Goal: Navigation & Orientation: Find specific page/section

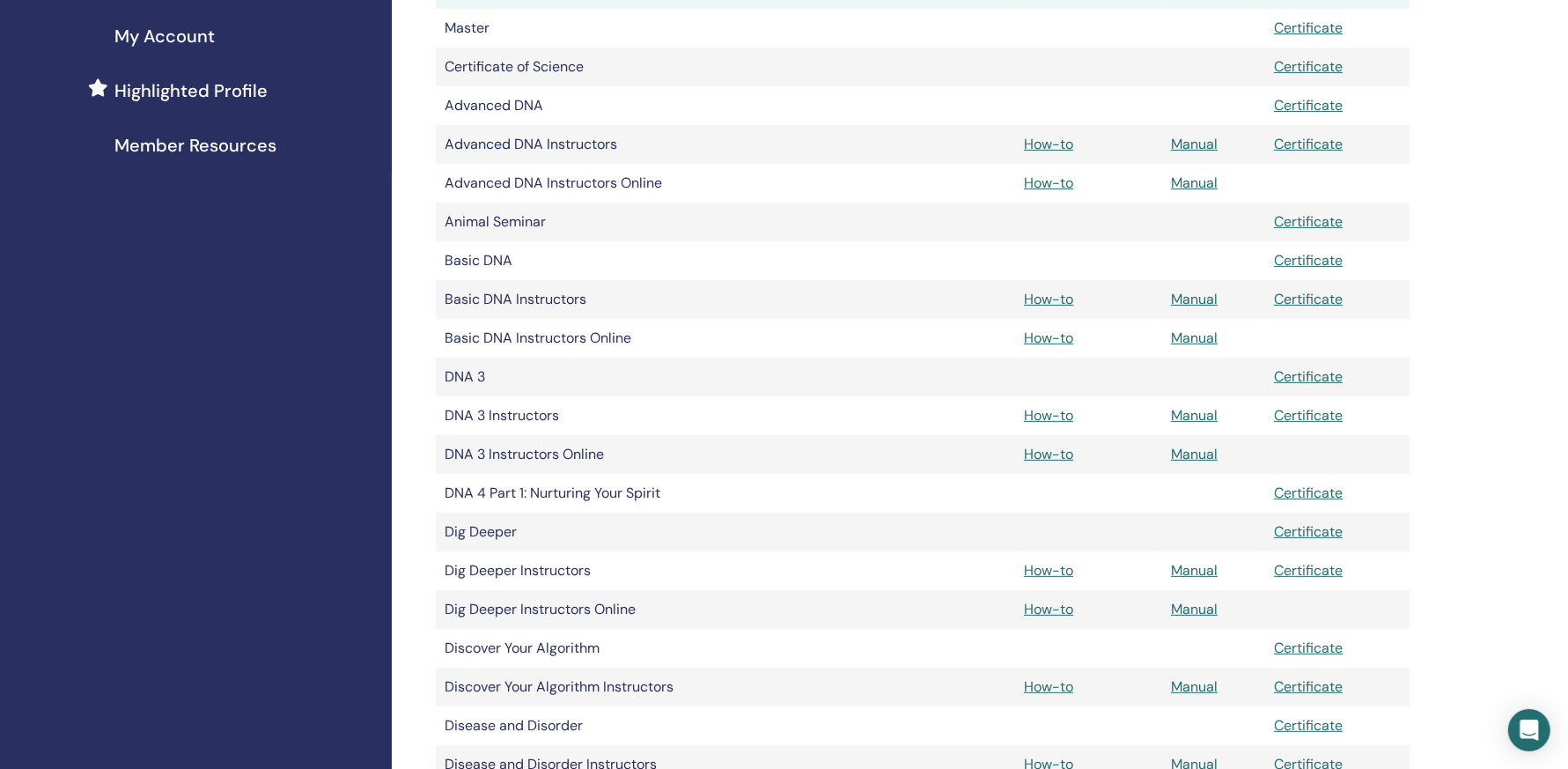
scroll to position [433, 0]
click at [975, 394] on td at bounding box center [884, 403] width 262 height 17
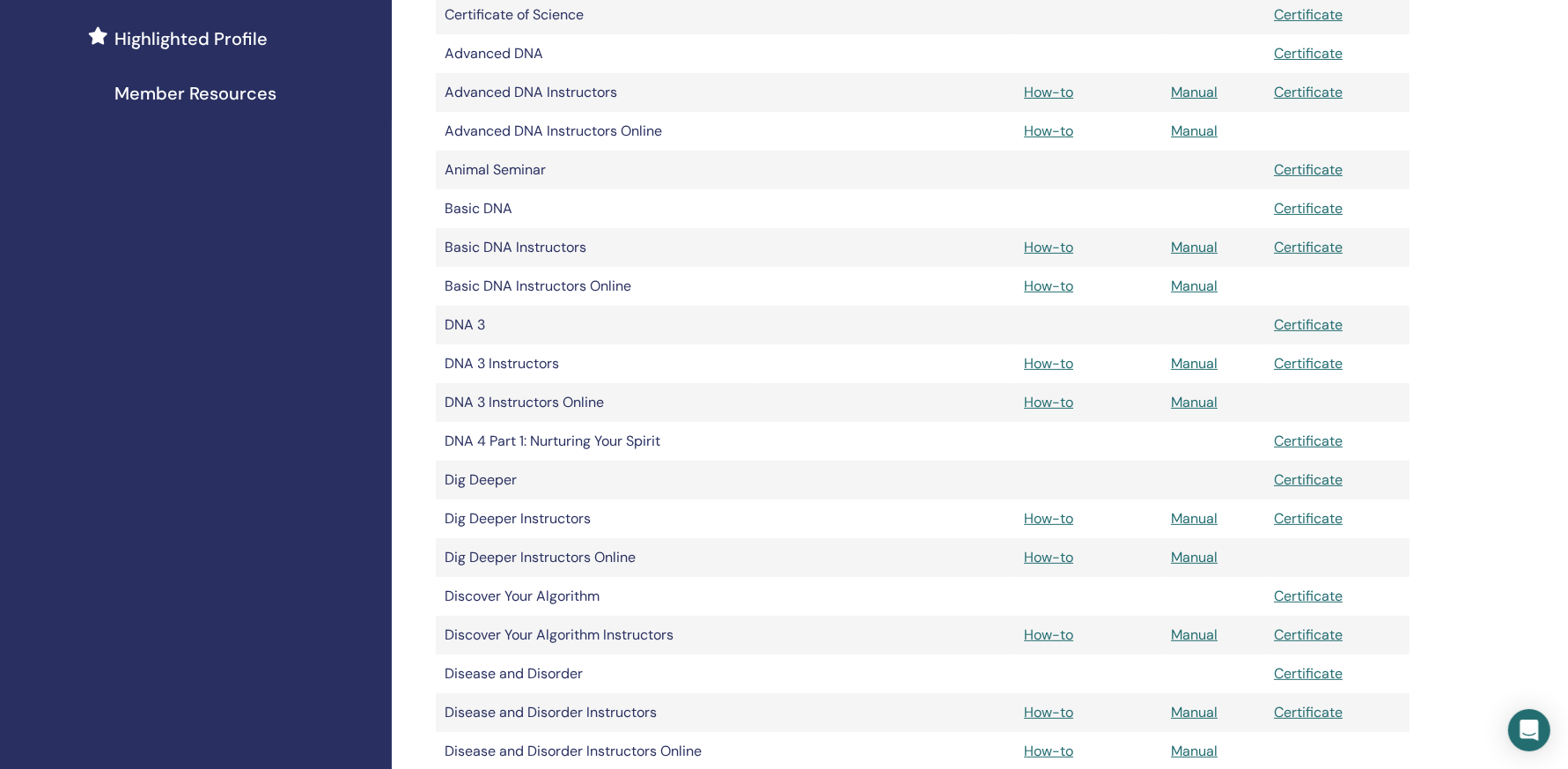
scroll to position [496, 0]
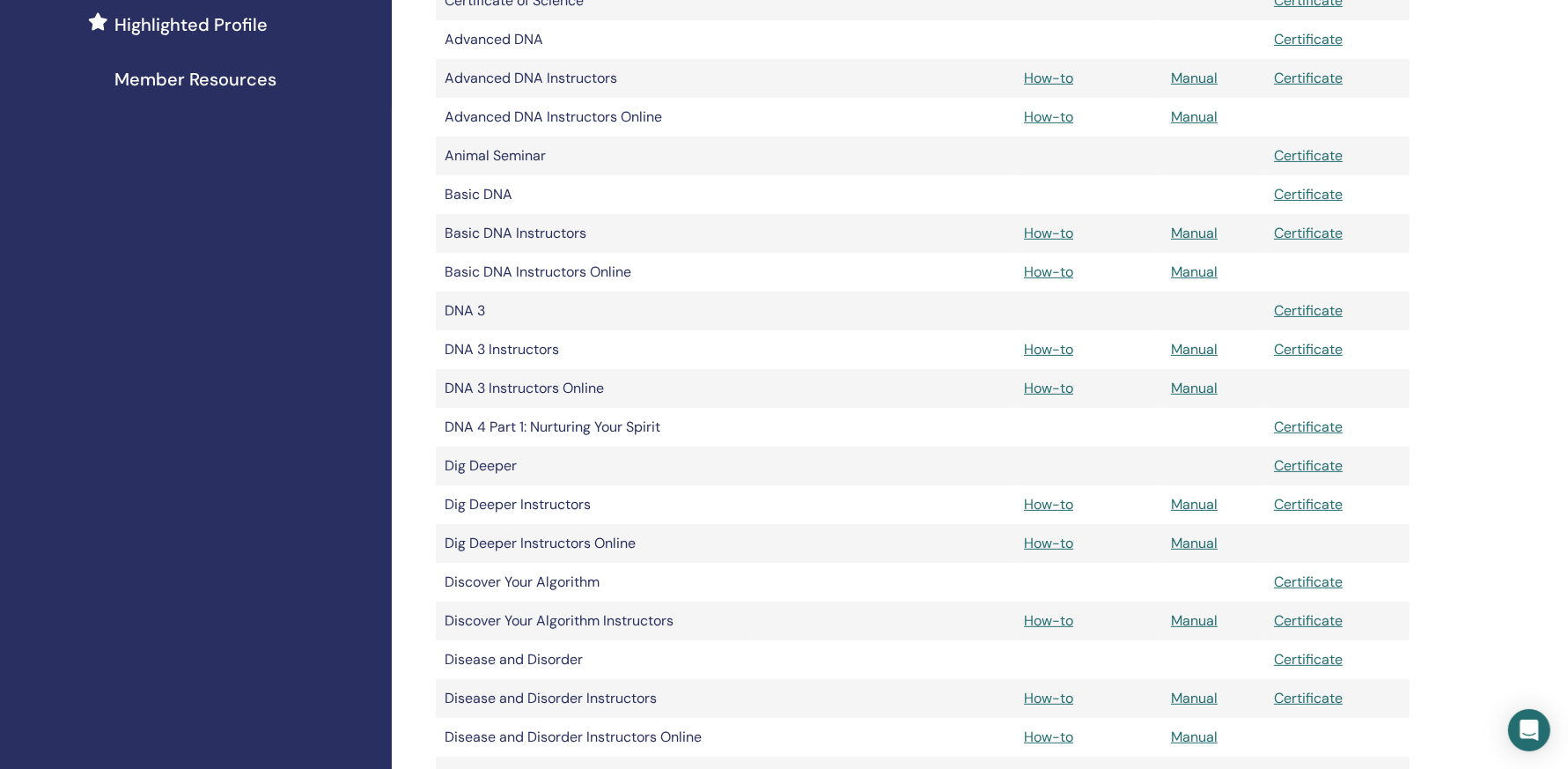
click at [487, 198] on td "Basic DNA" at bounding box center [593, 195] width 317 height 39
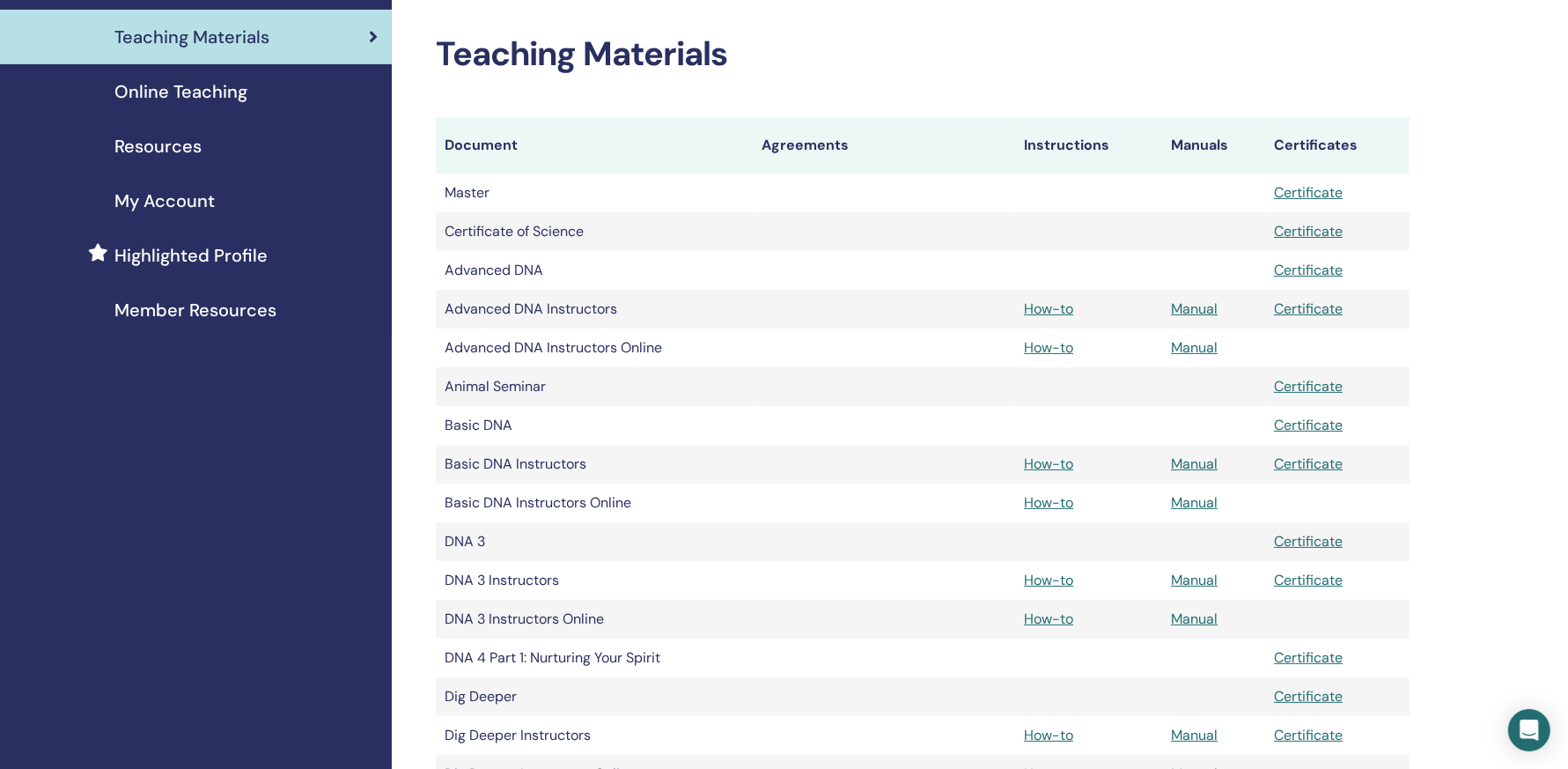
scroll to position [249, 0]
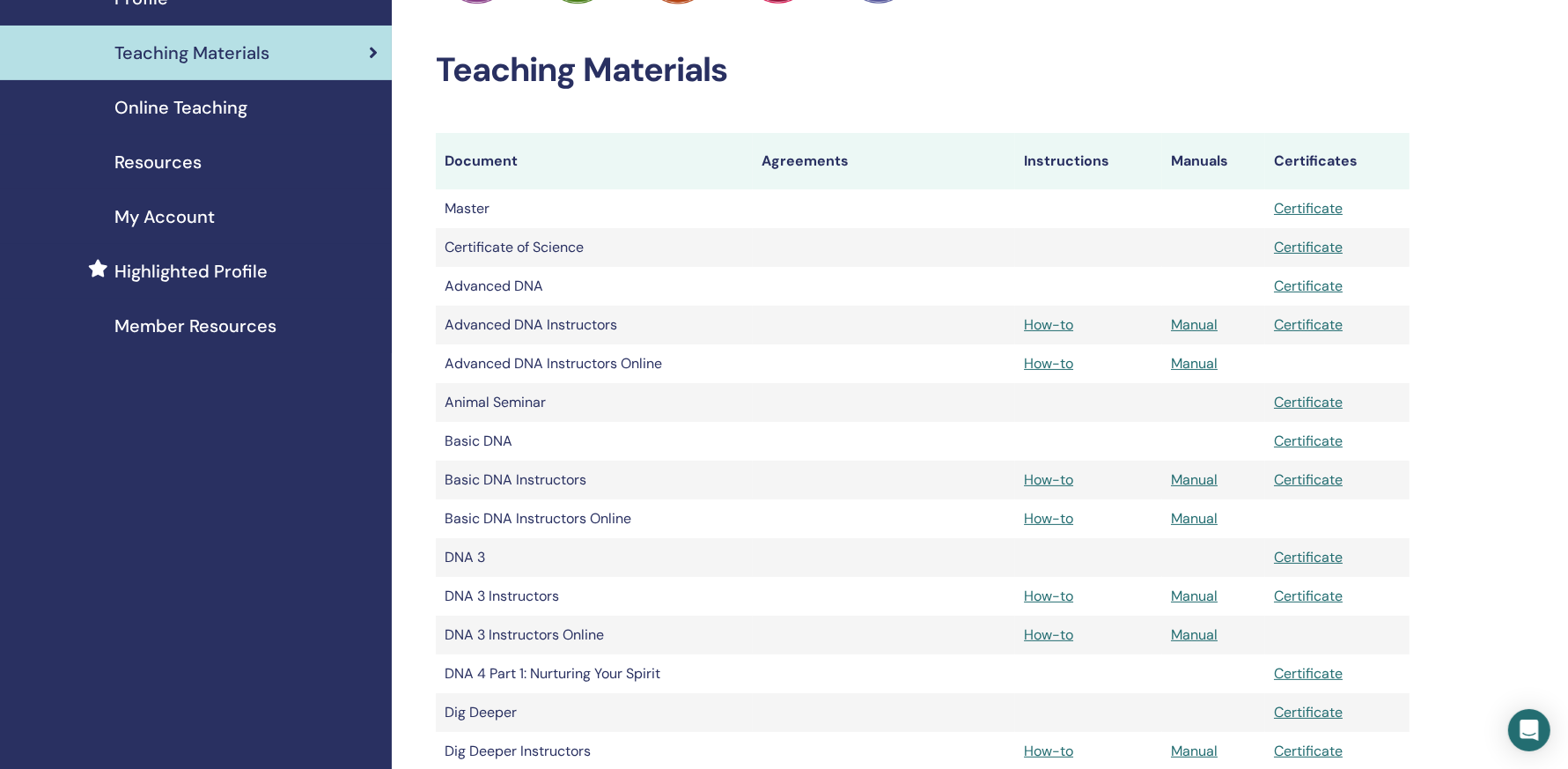
click at [172, 165] on span "Resources" at bounding box center [158, 162] width 87 height 26
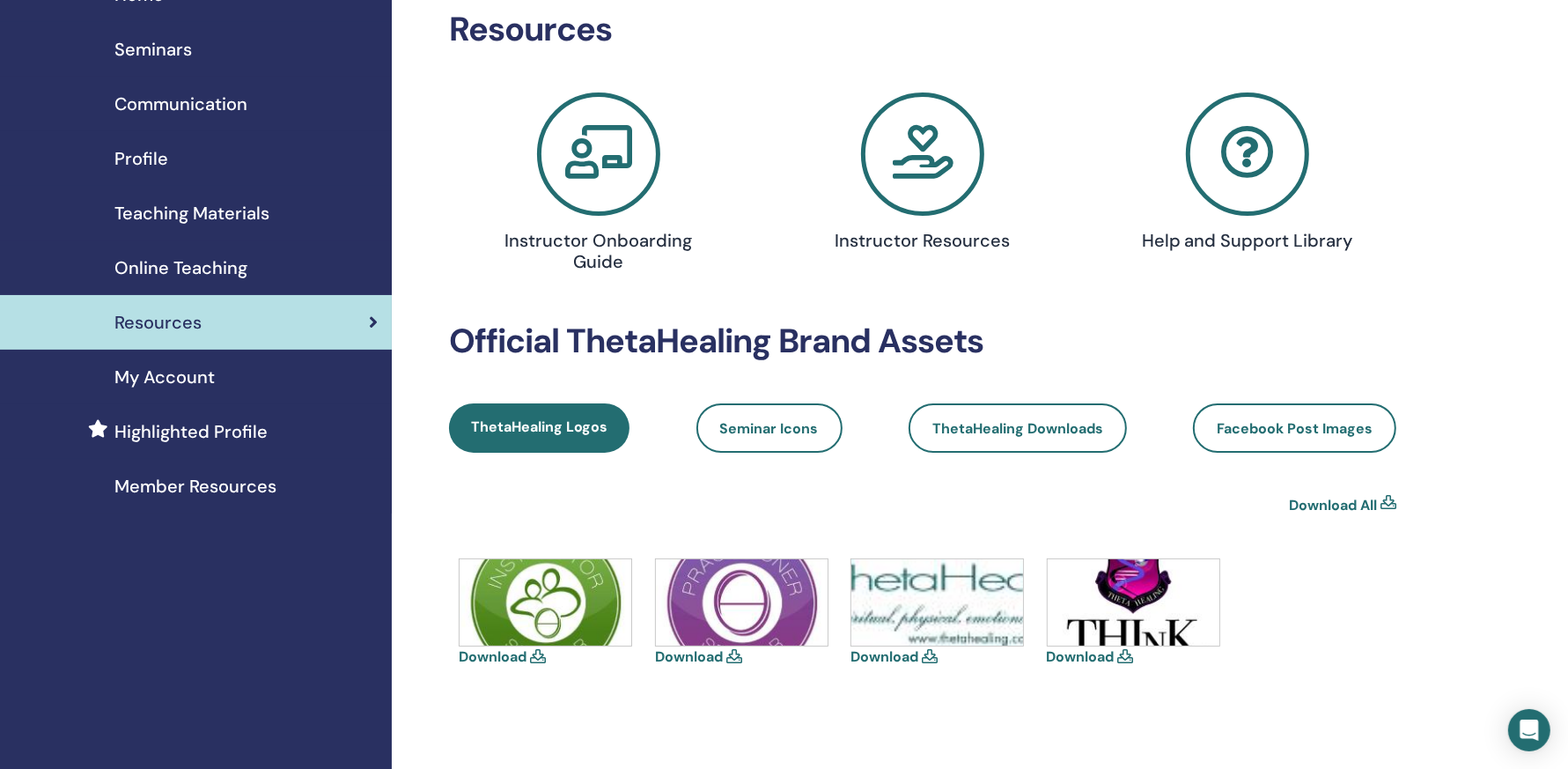
scroll to position [90, 0]
click at [919, 157] on icon at bounding box center [922, 153] width 123 height 123
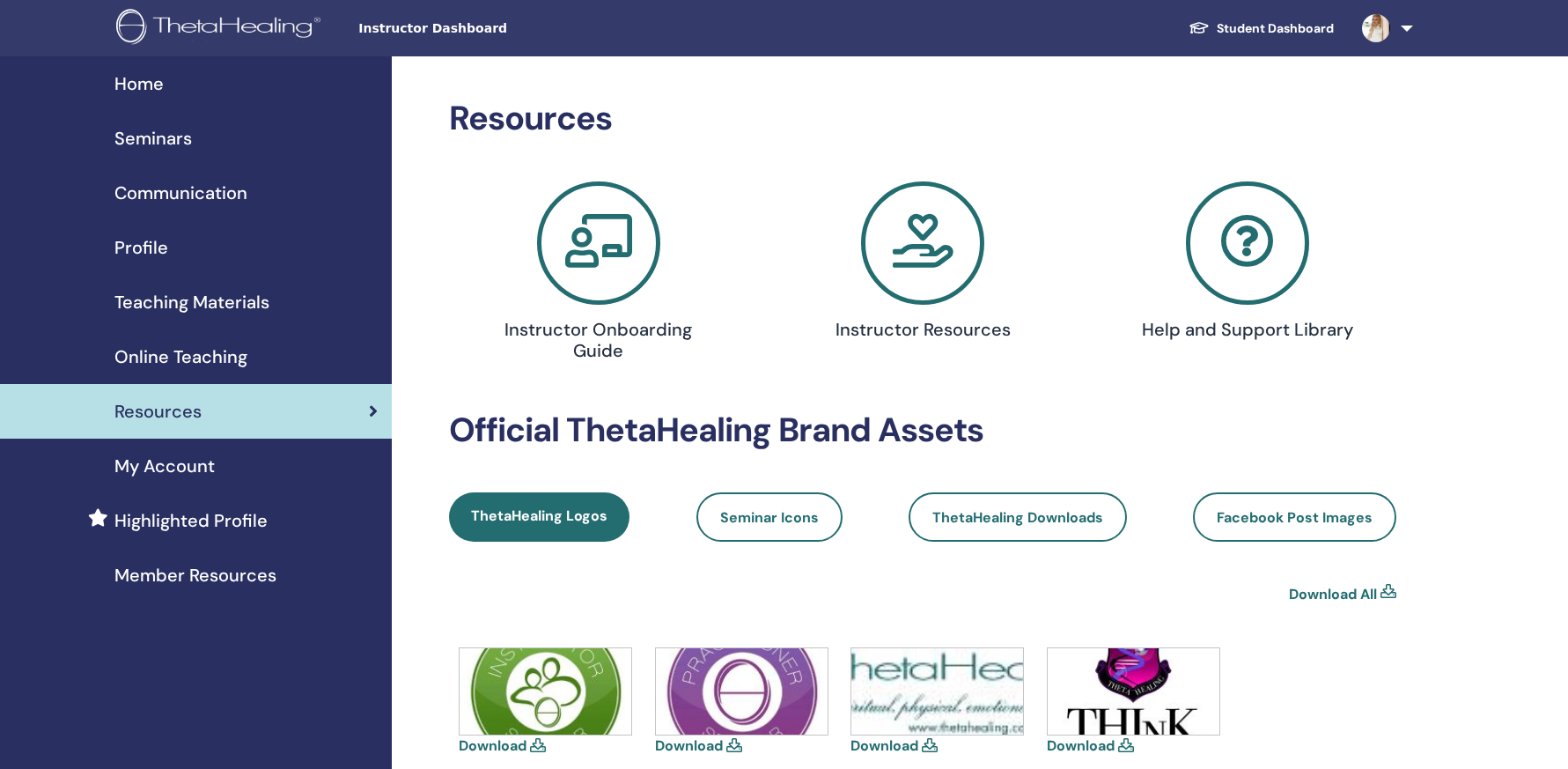
scroll to position [86, 0]
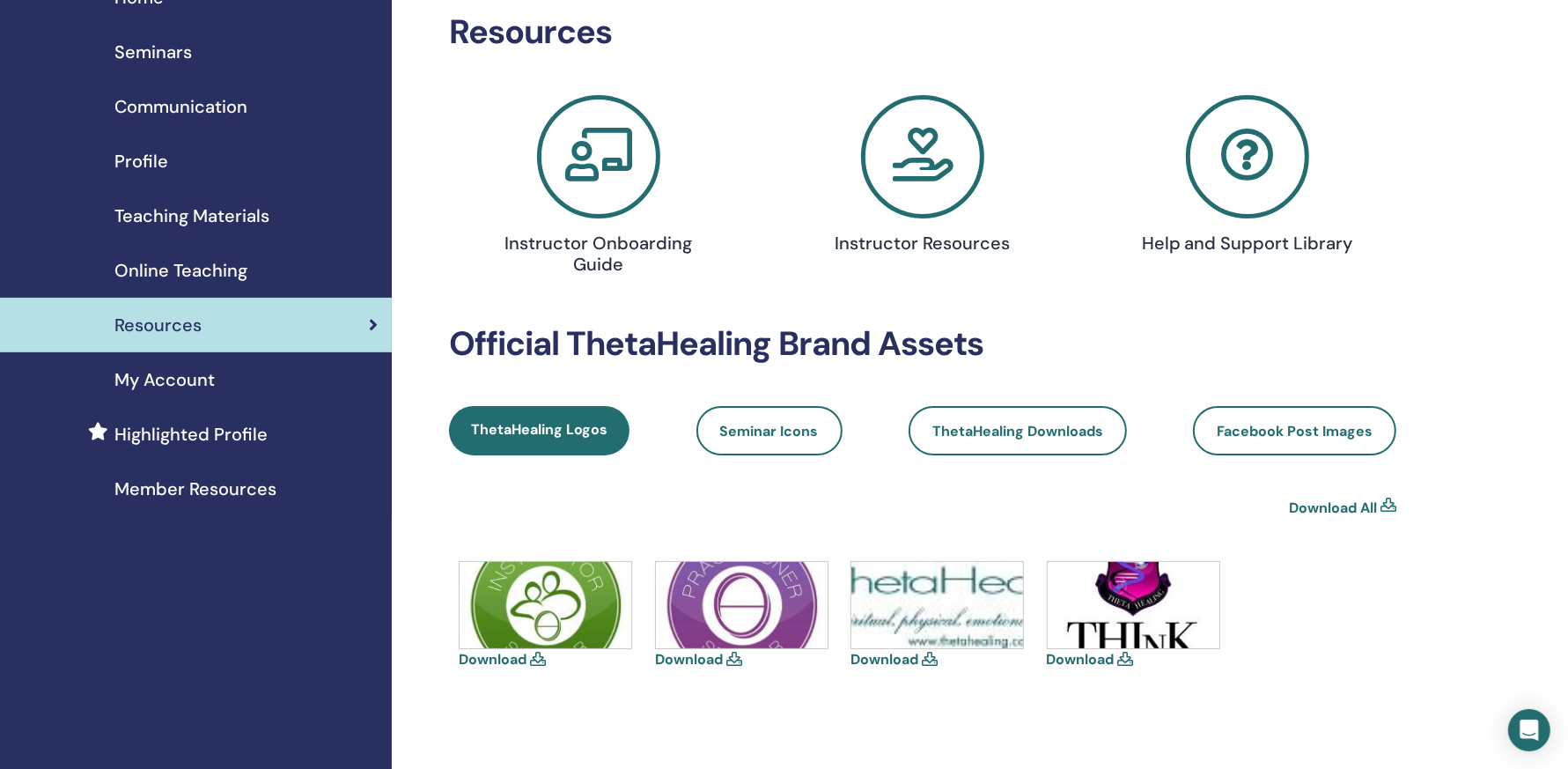
click at [256, 210] on span "Teaching Materials" at bounding box center [192, 215] width 155 height 26
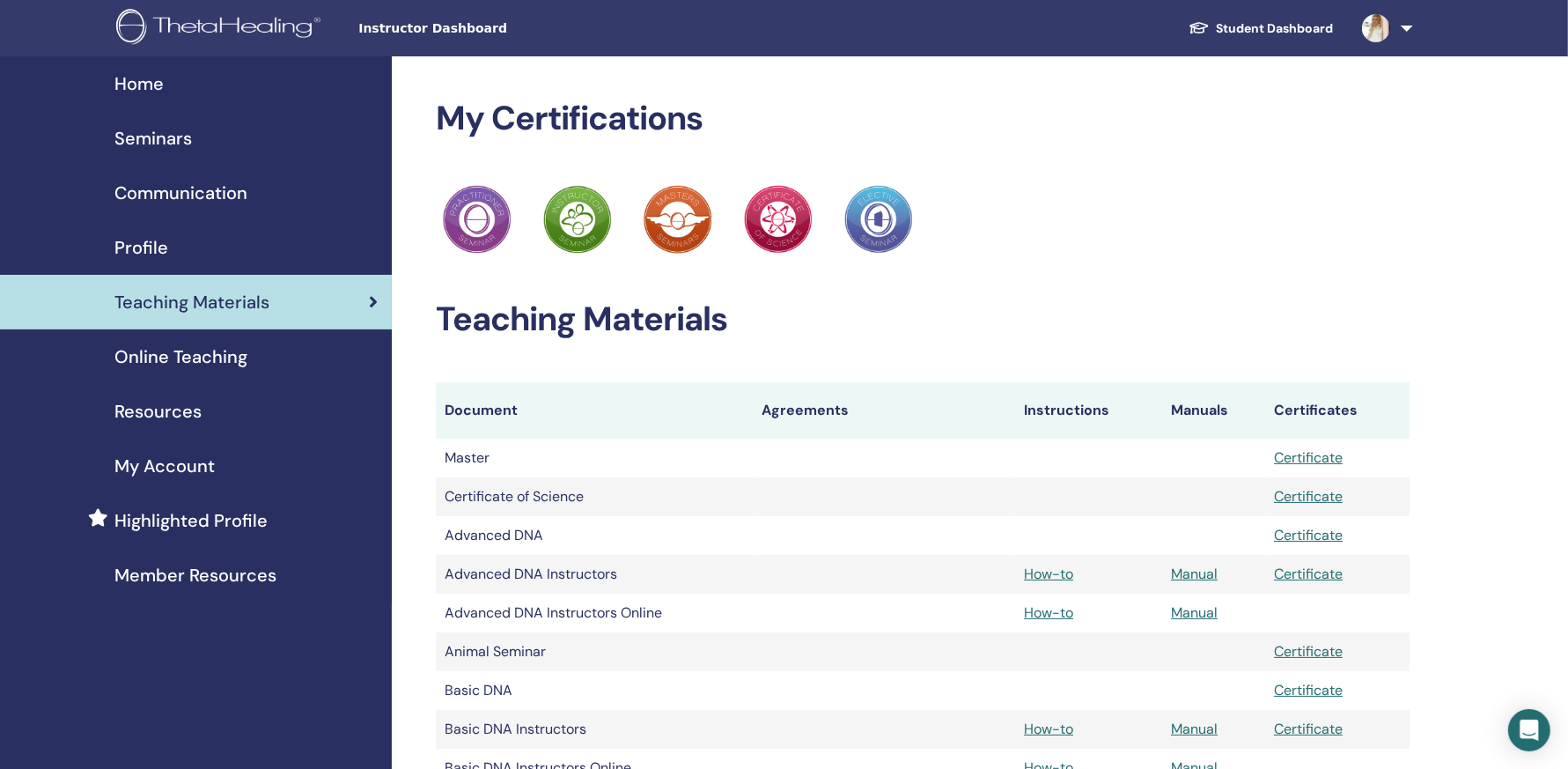
click at [160, 138] on span "Seminars" at bounding box center [153, 138] width 77 height 26
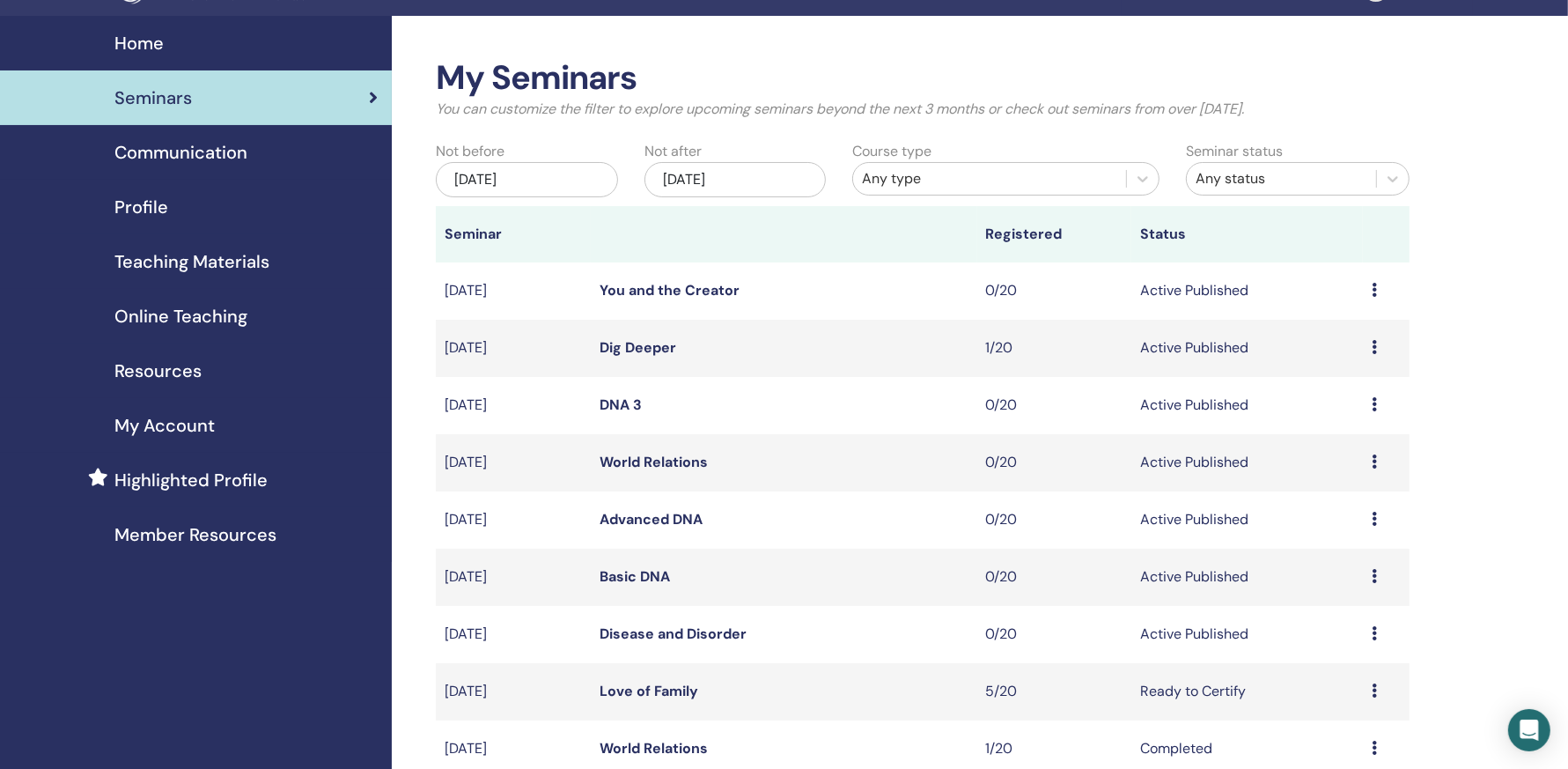
scroll to position [86, 0]
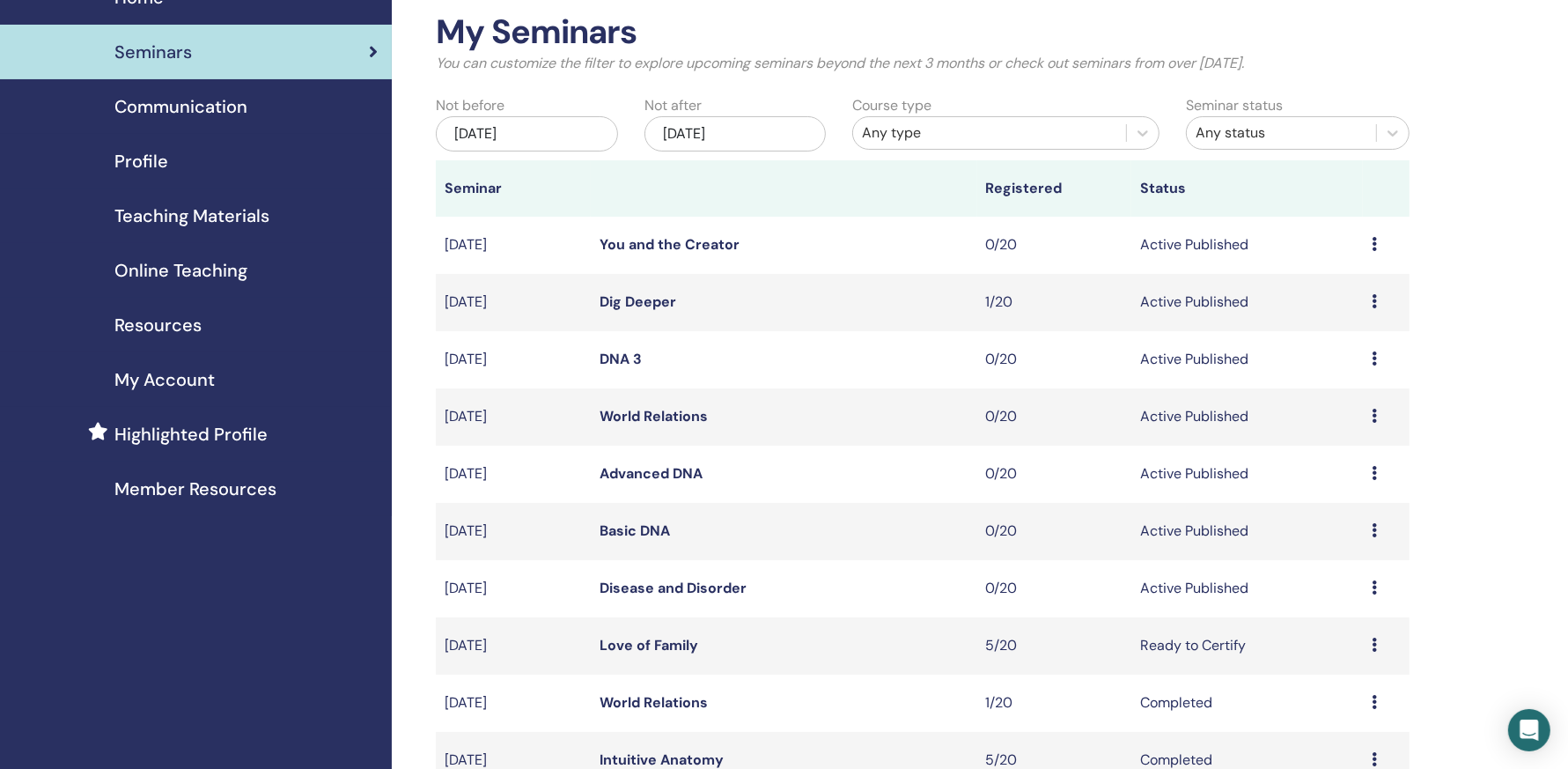
click at [1377, 532] on icon at bounding box center [1373, 530] width 5 height 15
click at [633, 525] on link "Basic DNA" at bounding box center [634, 531] width 71 height 18
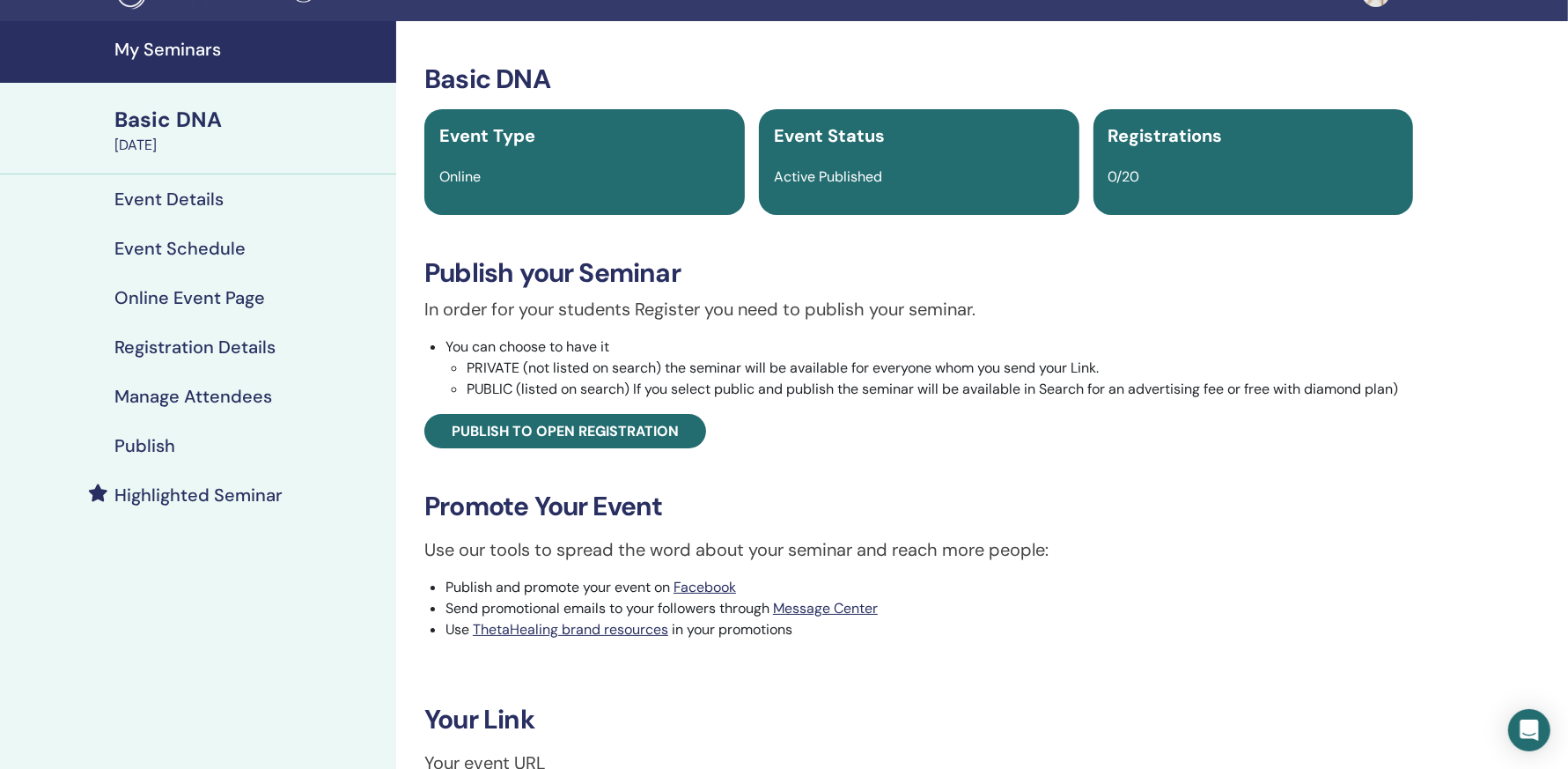
scroll to position [31, 0]
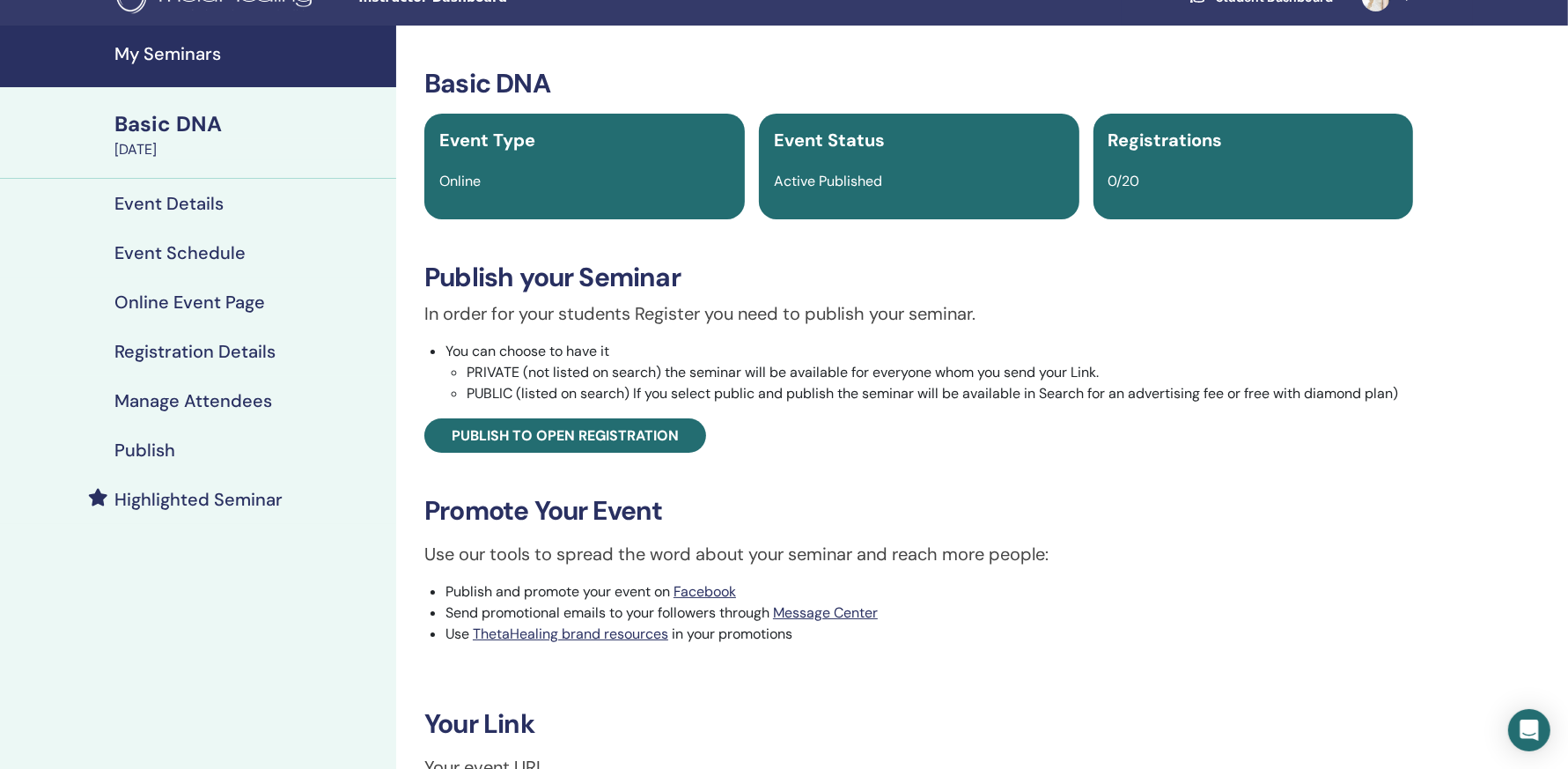
click at [167, 121] on div "Basic DNA" at bounding box center [250, 124] width 271 height 30
click at [188, 205] on h4 "Event Details" at bounding box center [168, 203] width 109 height 21
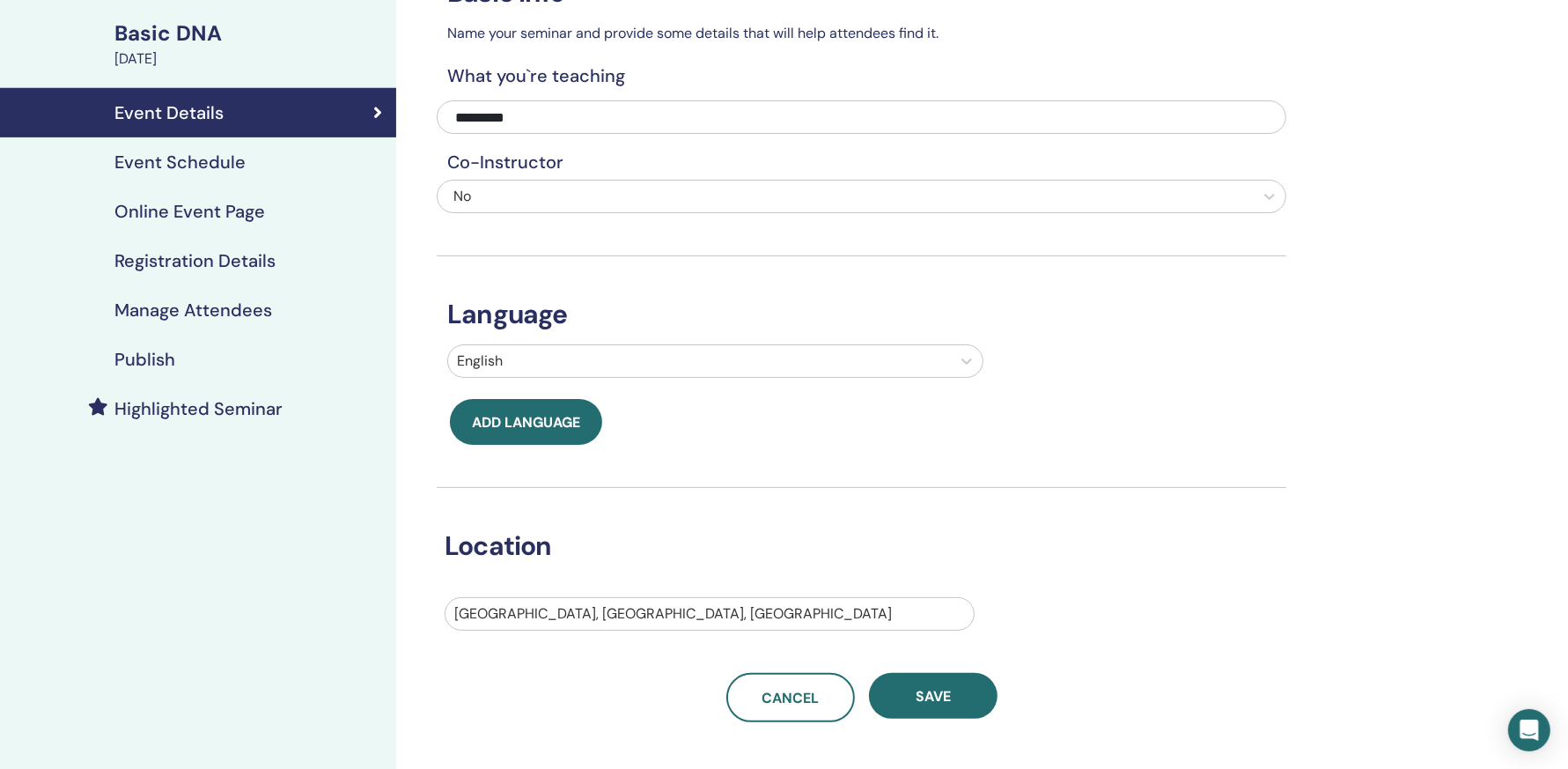
scroll to position [3, 0]
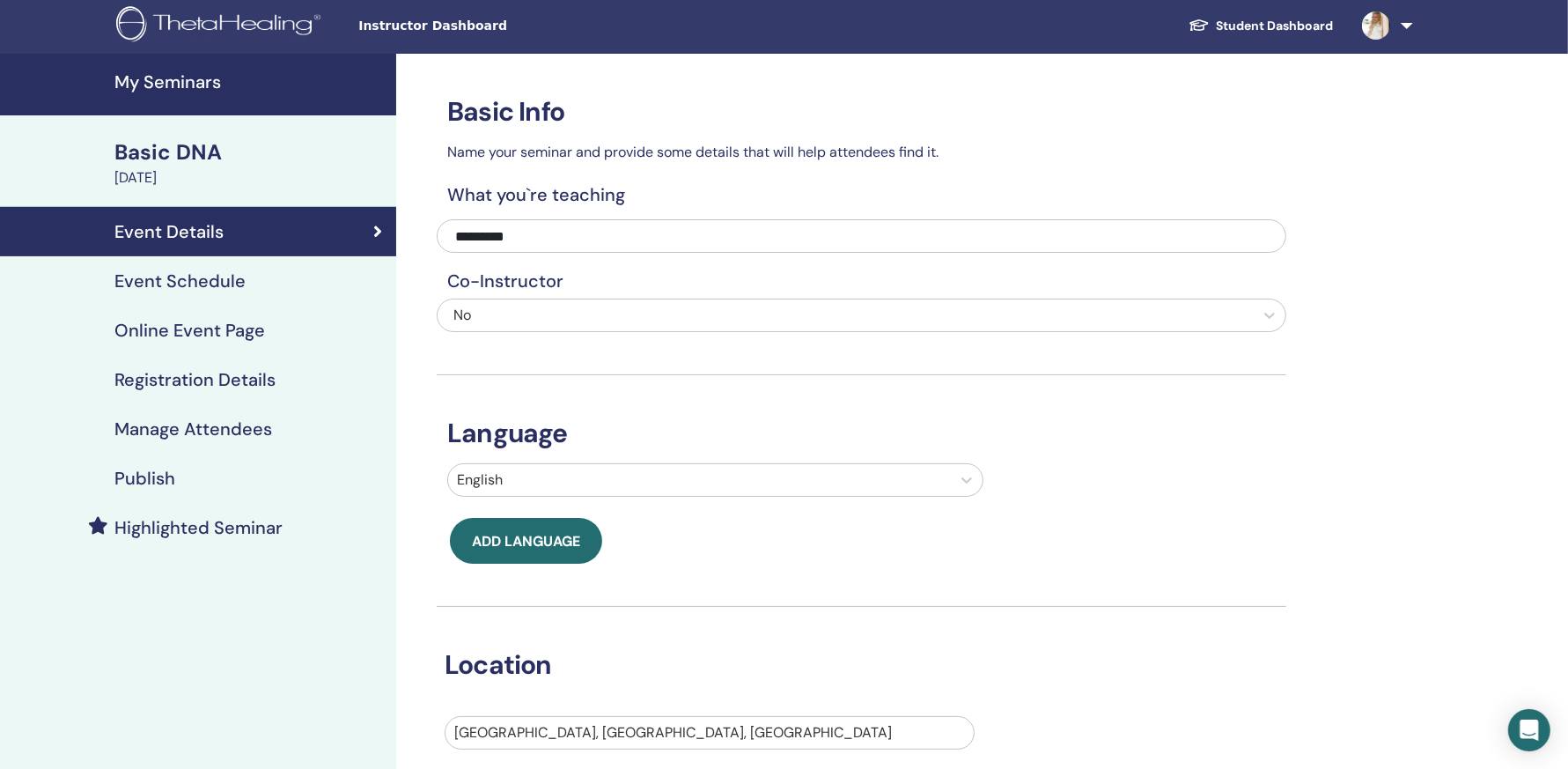
click at [189, 334] on h4 "Online Event Page" at bounding box center [190, 330] width 151 height 21
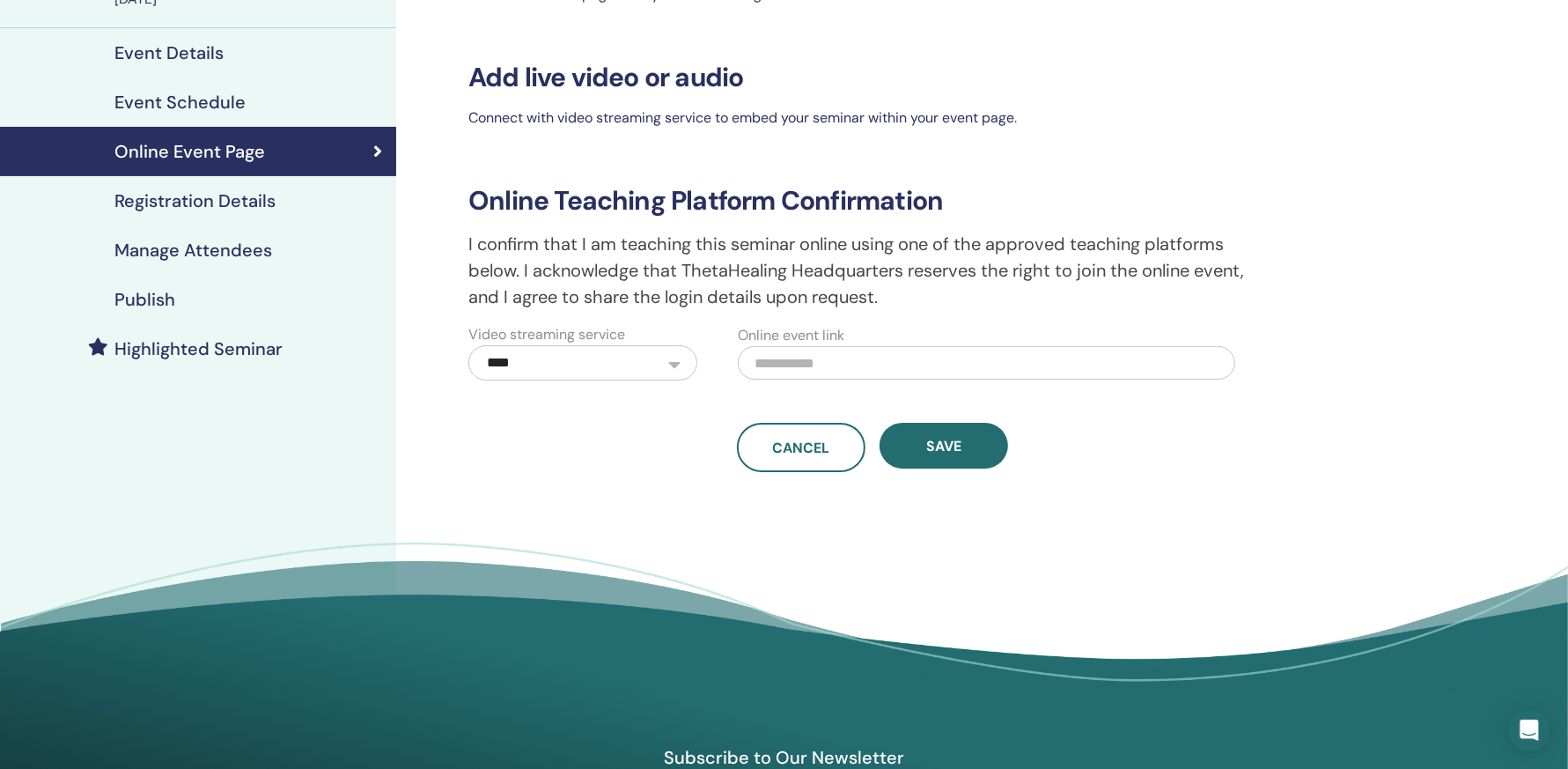
scroll to position [283, 0]
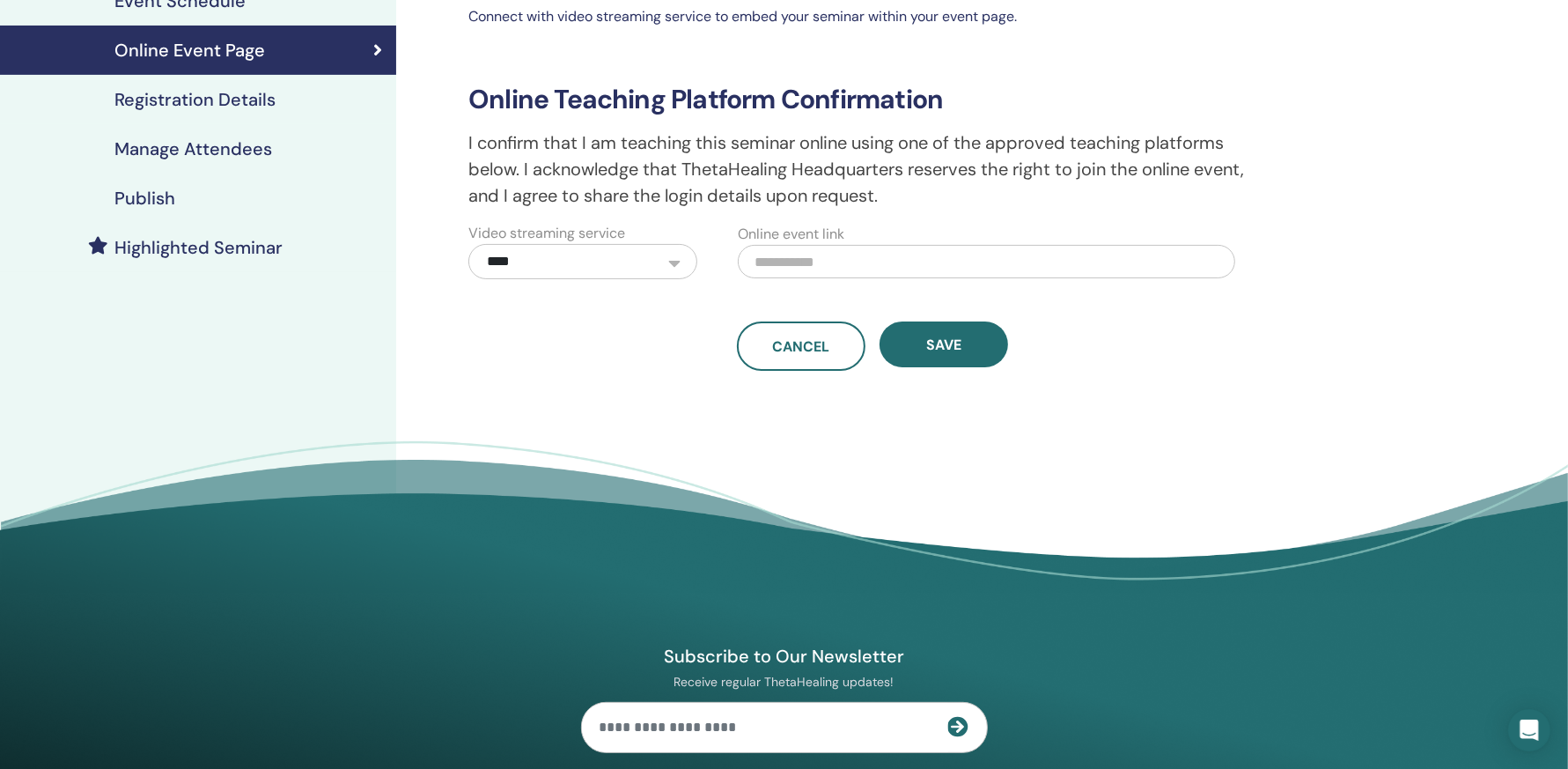
click at [203, 102] on h4 "Registration Details" at bounding box center [195, 100] width 161 height 21
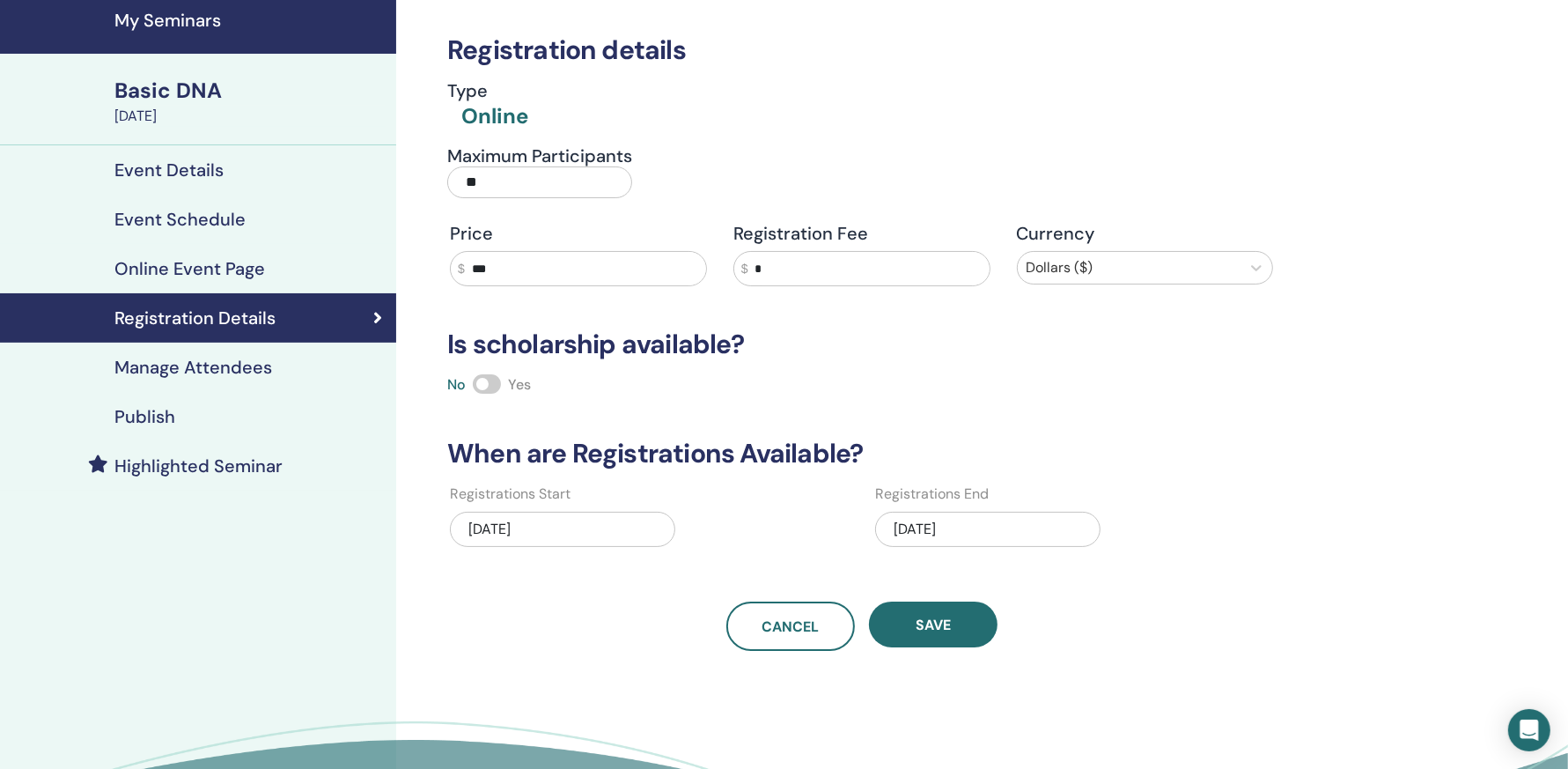
scroll to position [51, 0]
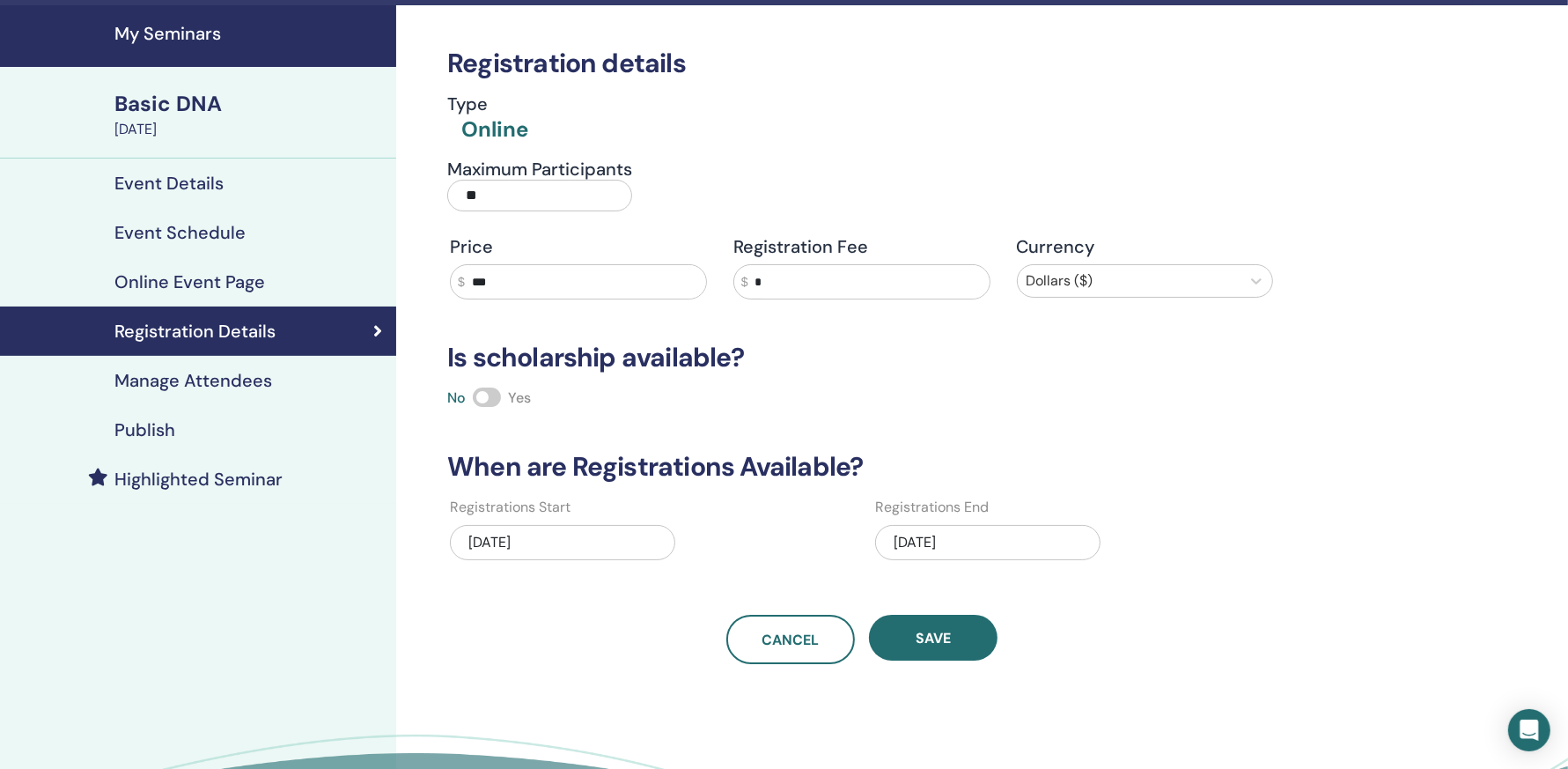
click at [232, 426] on div "Publish" at bounding box center [198, 430] width 368 height 21
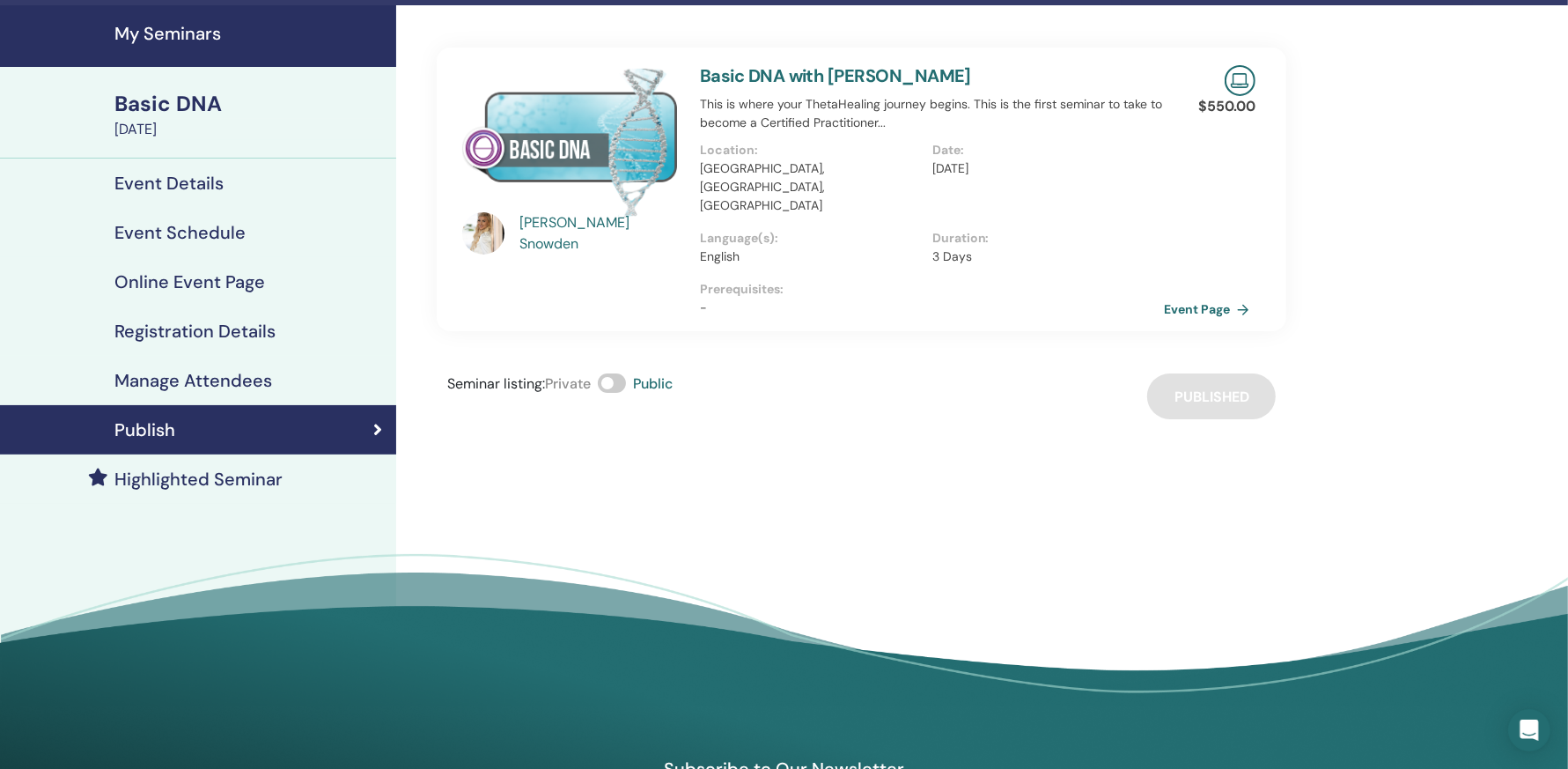
click at [237, 481] on h4 "Highlighted Seminar" at bounding box center [198, 479] width 168 height 21
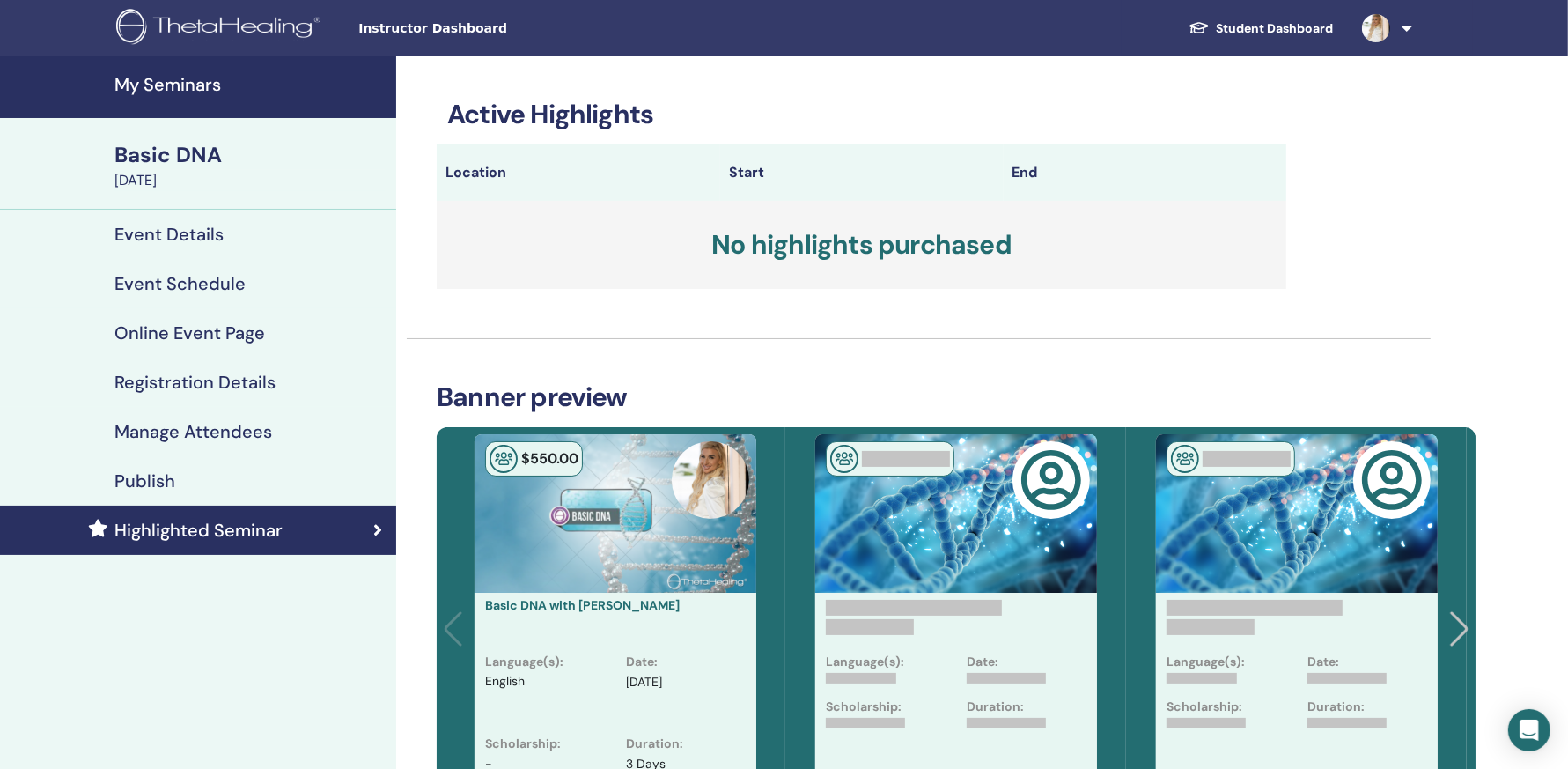
click at [403, 28] on span "Instructor Dashboard" at bounding box center [490, 28] width 264 height 18
click at [202, 90] on h4 "My Seminars" at bounding box center [250, 84] width 271 height 21
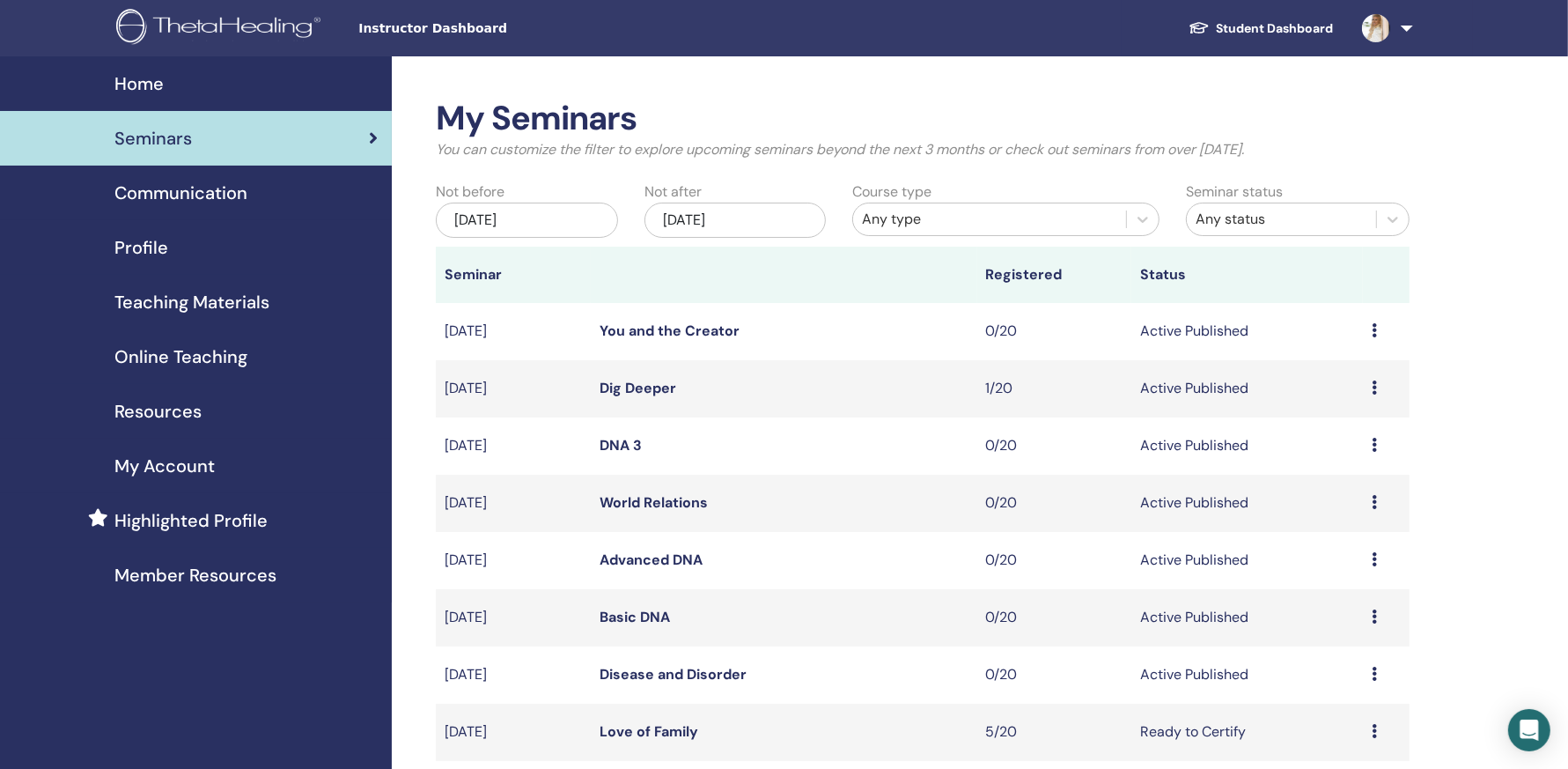
click at [217, 357] on span "Online Teaching" at bounding box center [180, 356] width 133 height 26
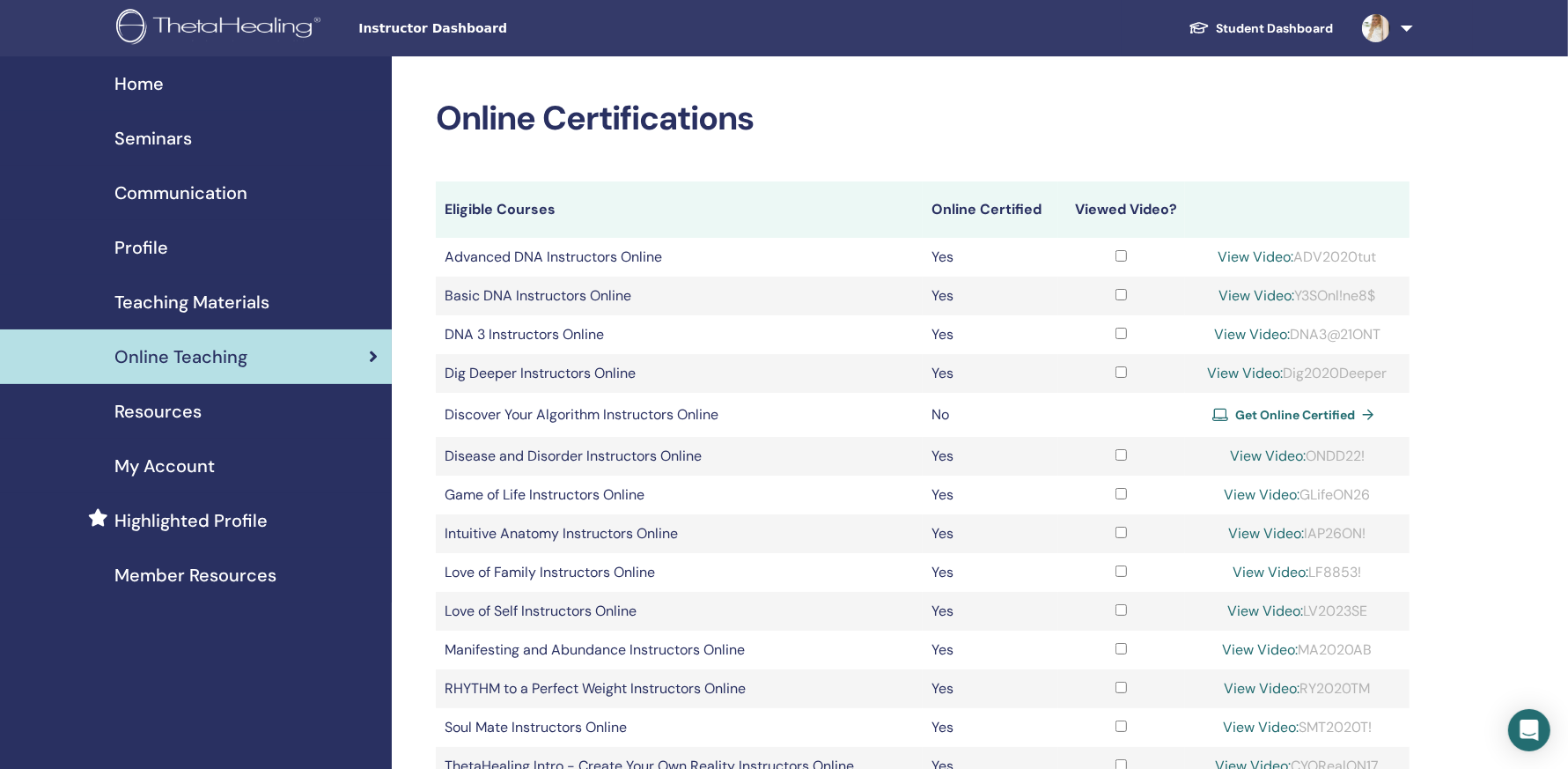
click at [236, 415] on div "Resources" at bounding box center [196, 411] width 364 height 26
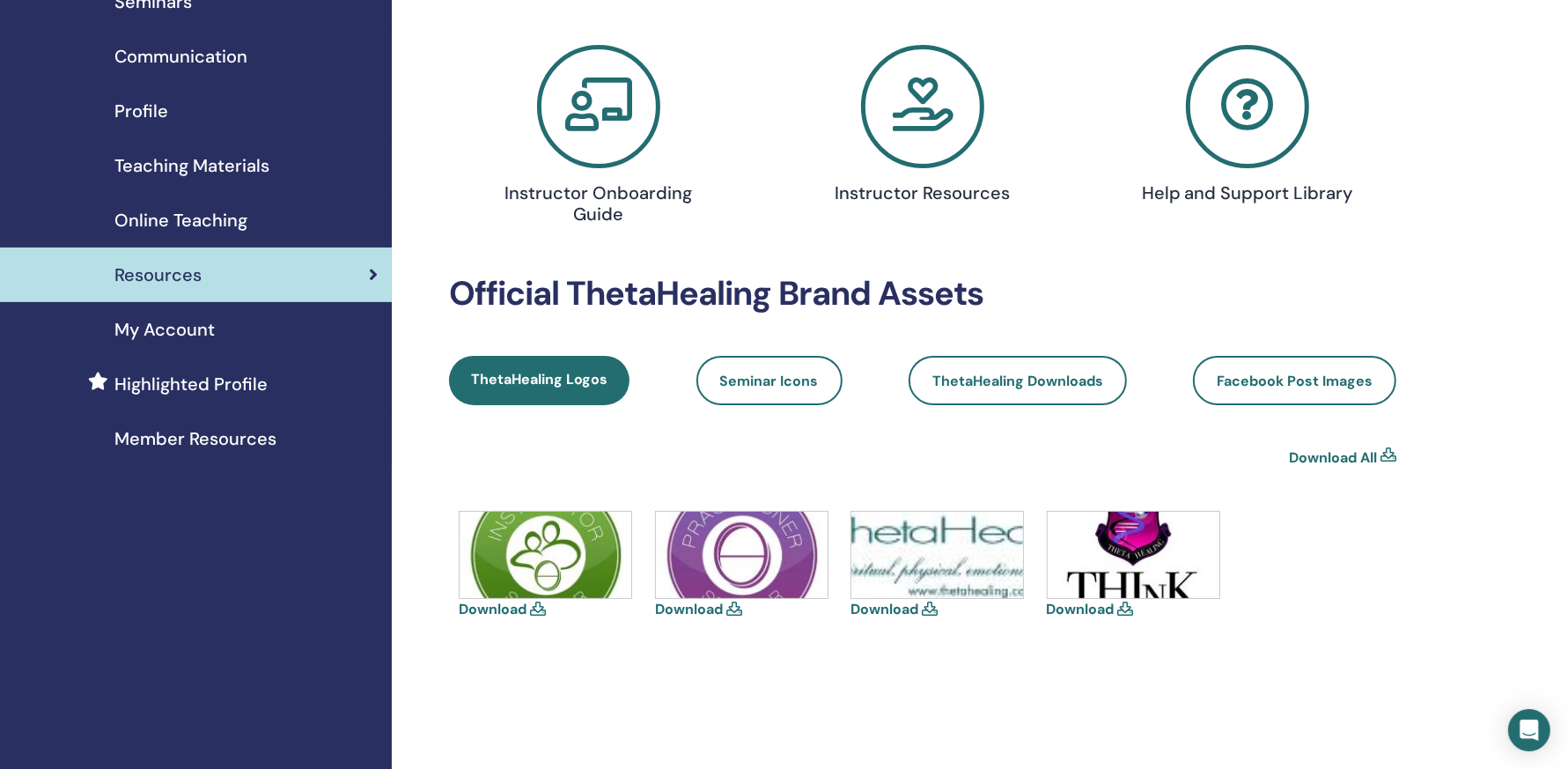
scroll to position [138, 0]
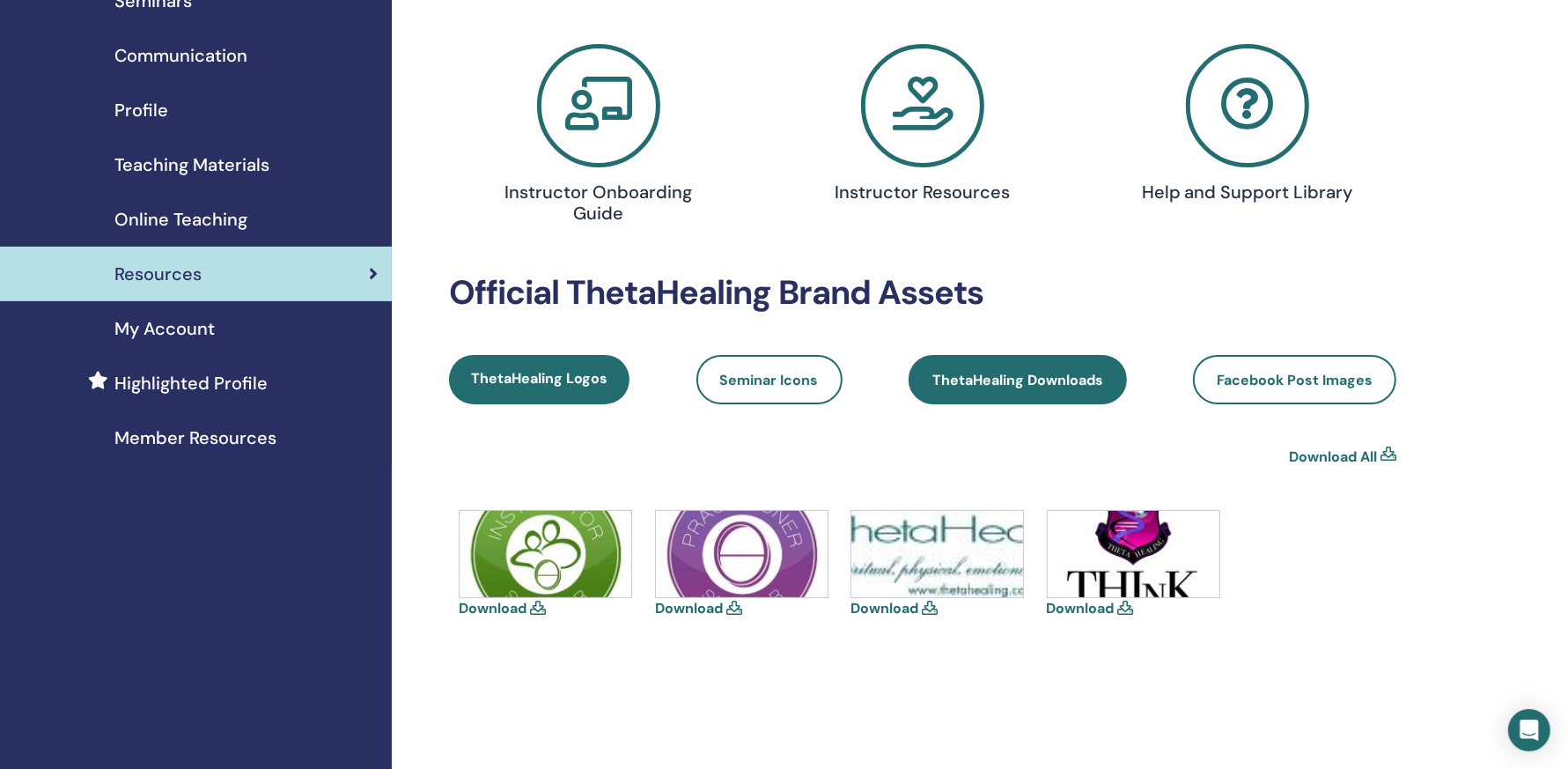
click at [946, 384] on span "ThetaHealing Downloads" at bounding box center [1017, 380] width 170 height 18
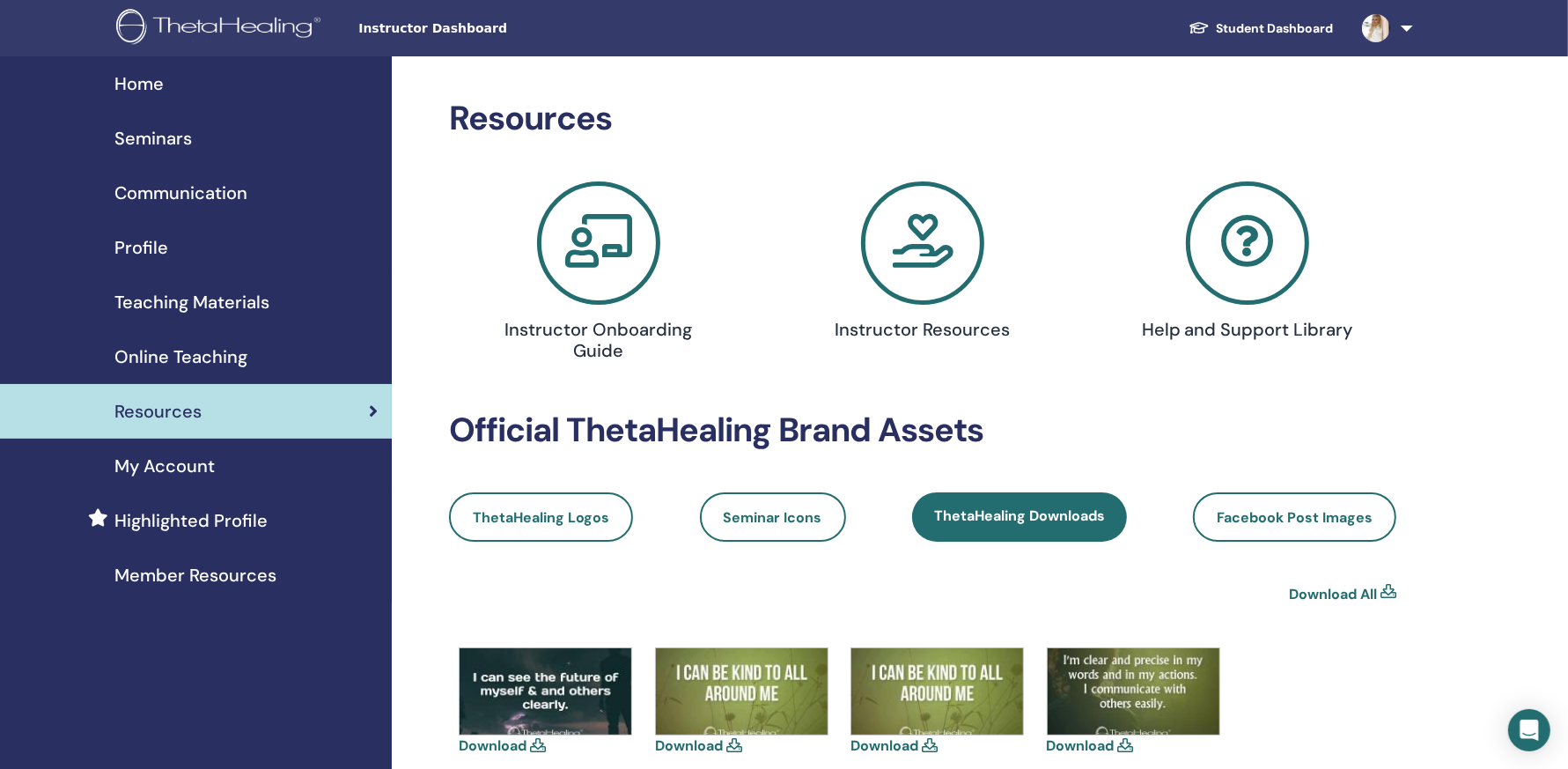
click at [1295, 24] on link "Student Dashboard" at bounding box center [1260, 29] width 173 height 33
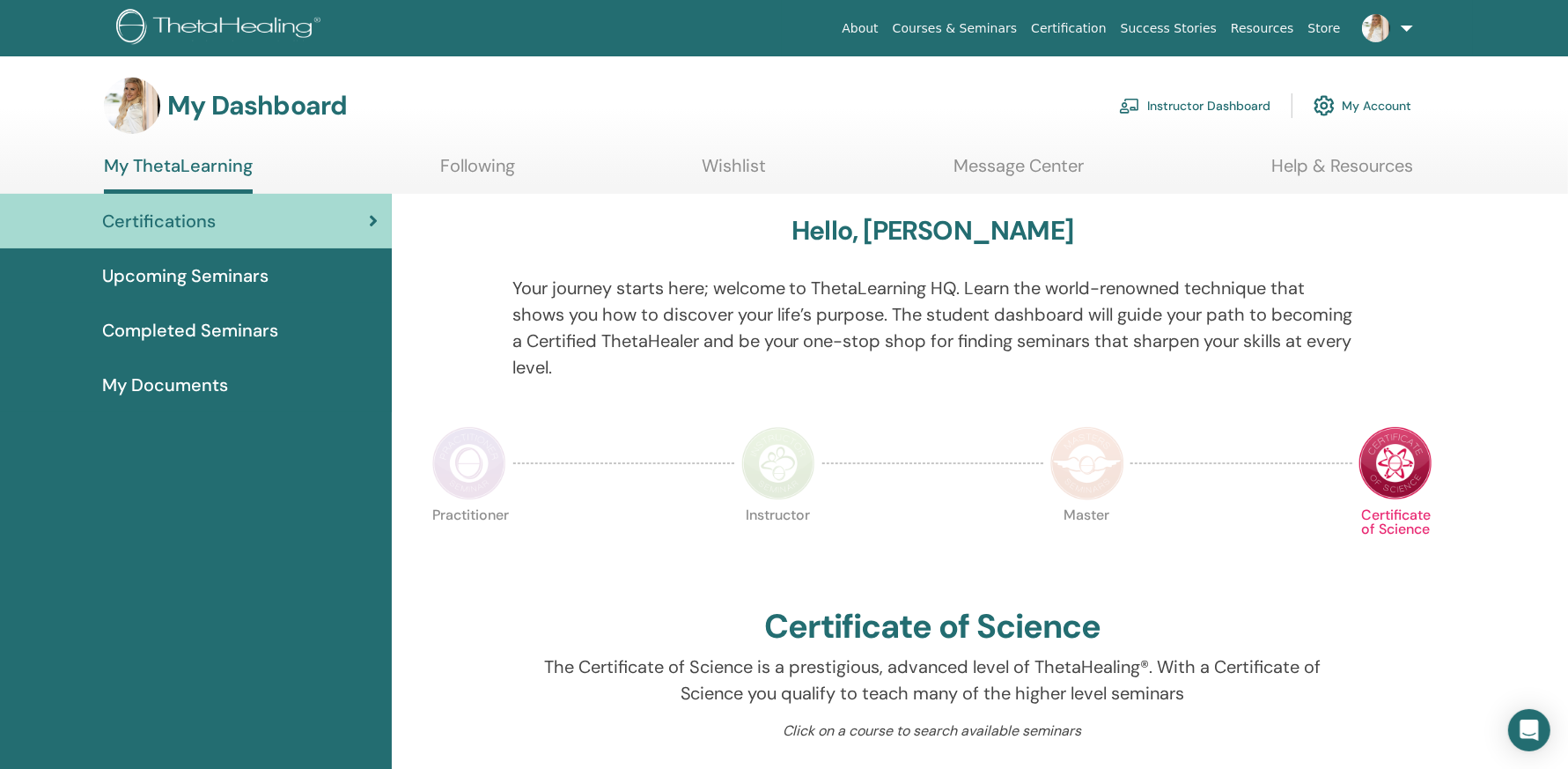
click at [217, 380] on span "My Documents" at bounding box center [166, 384] width 126 height 26
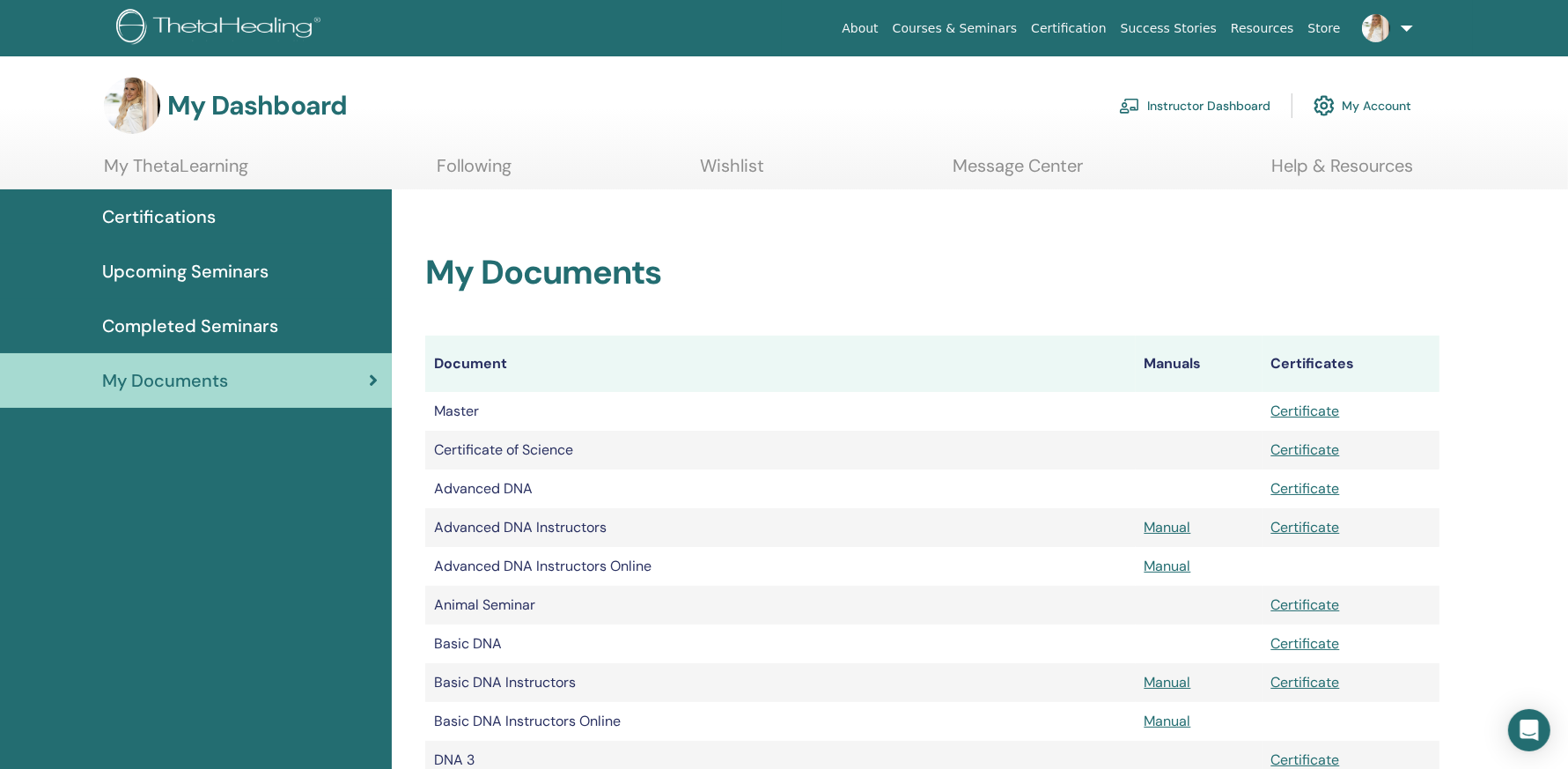
click at [242, 320] on span "Completed Seminars" at bounding box center [191, 325] width 176 height 26
